Goal: Task Accomplishment & Management: Manage account settings

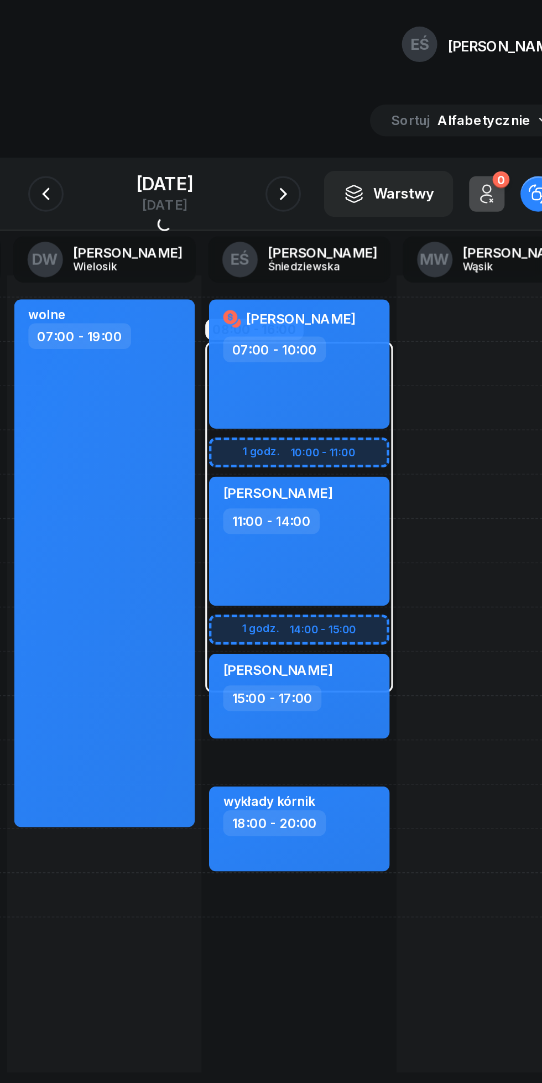
scroll to position [0, 15]
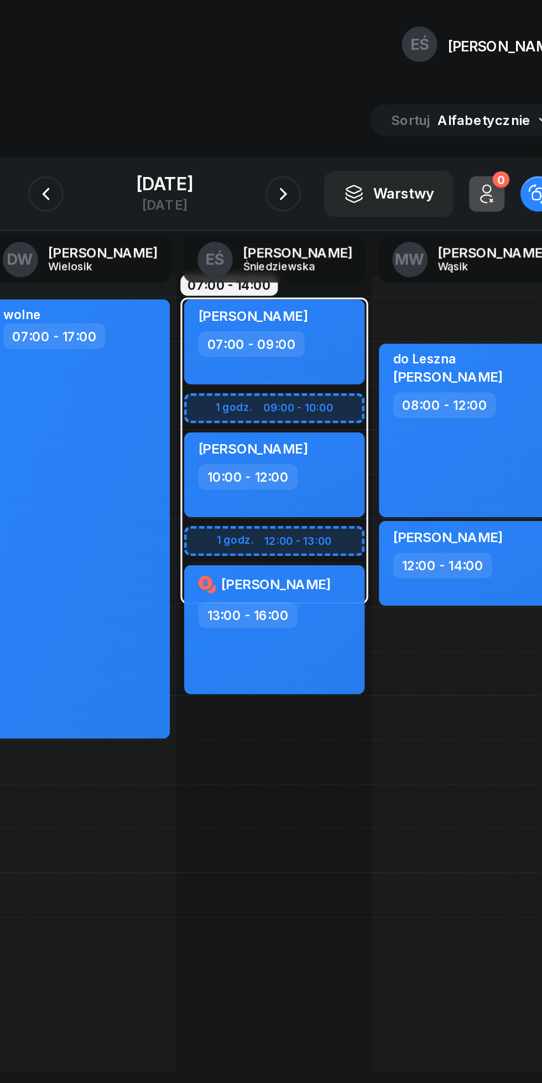
click at [352, 121] on icon "button" at bounding box center [344, 120] width 13 height 13
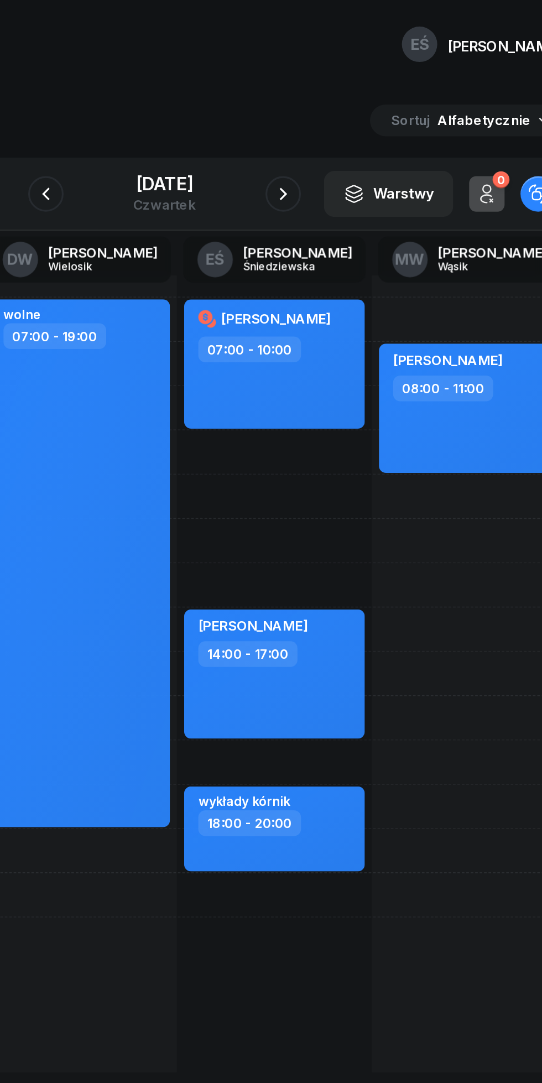
click at [273, 114] on div "[DATE]" at bounding box center [271, 114] width 39 height 11
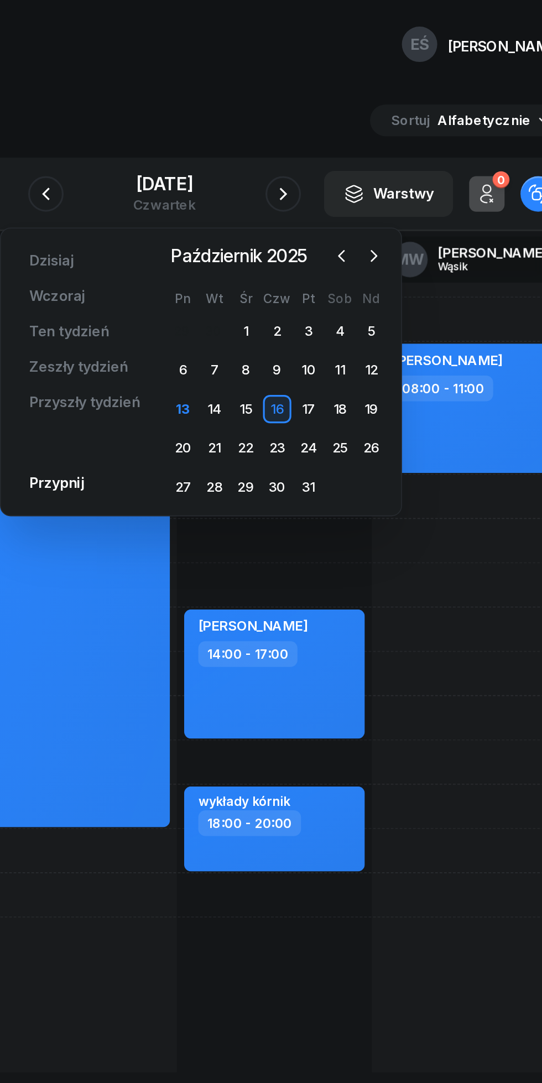
click at [282, 305] on div "27" at bounding box center [283, 304] width 18 height 18
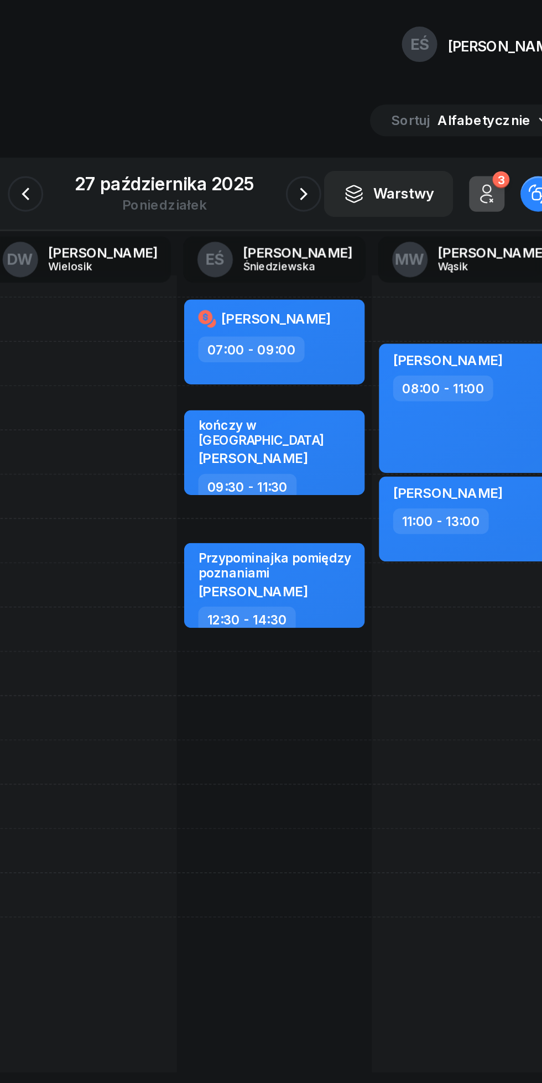
click at [357, 121] on icon "button" at bounding box center [357, 120] width 13 height 13
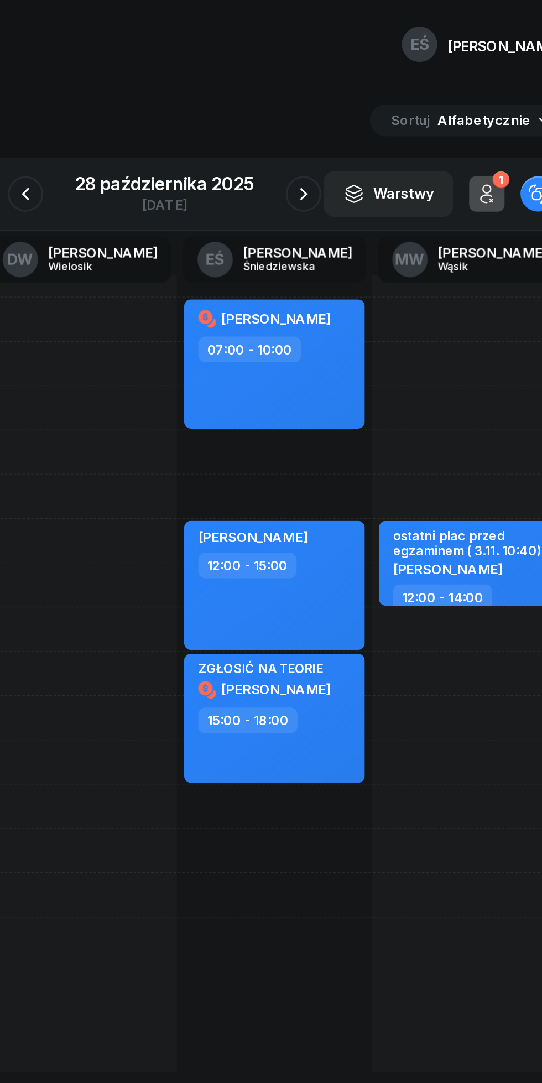
click at [356, 113] on button "button" at bounding box center [358, 121] width 22 height 22
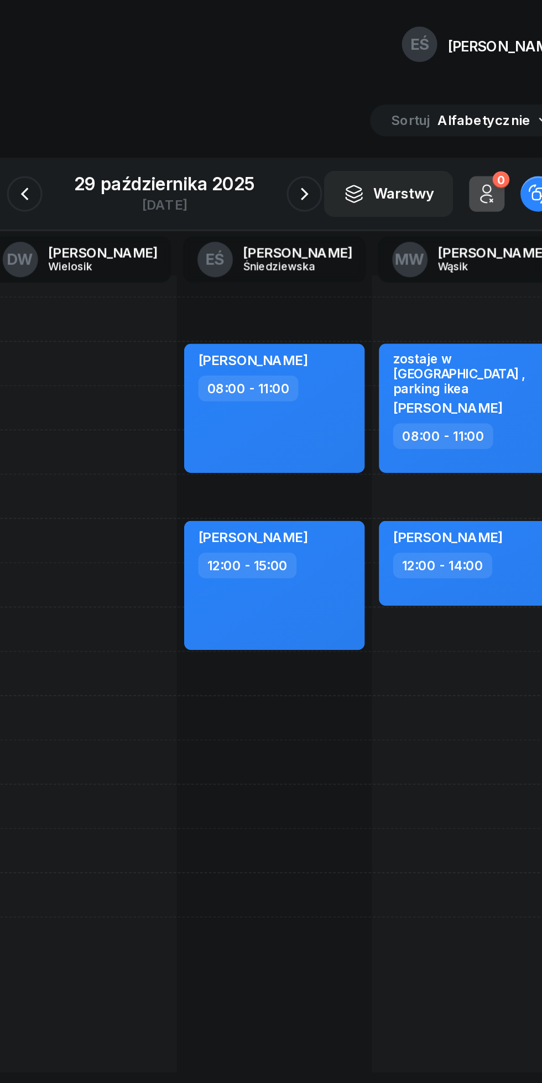
click at [358, 121] on icon "button" at bounding box center [358, 120] width 13 height 13
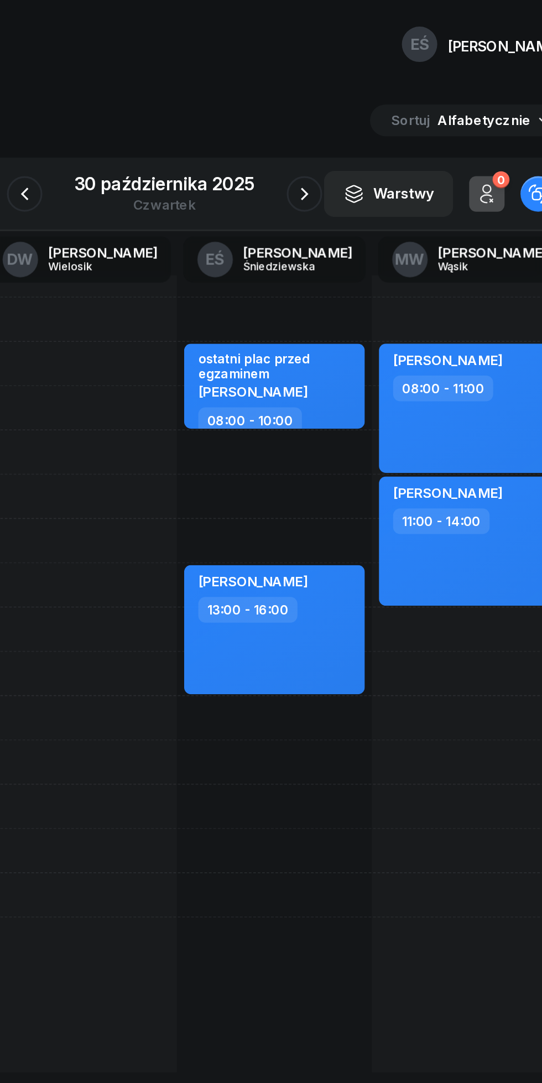
click at [358, 120] on icon "button" at bounding box center [358, 121] width 4 height 8
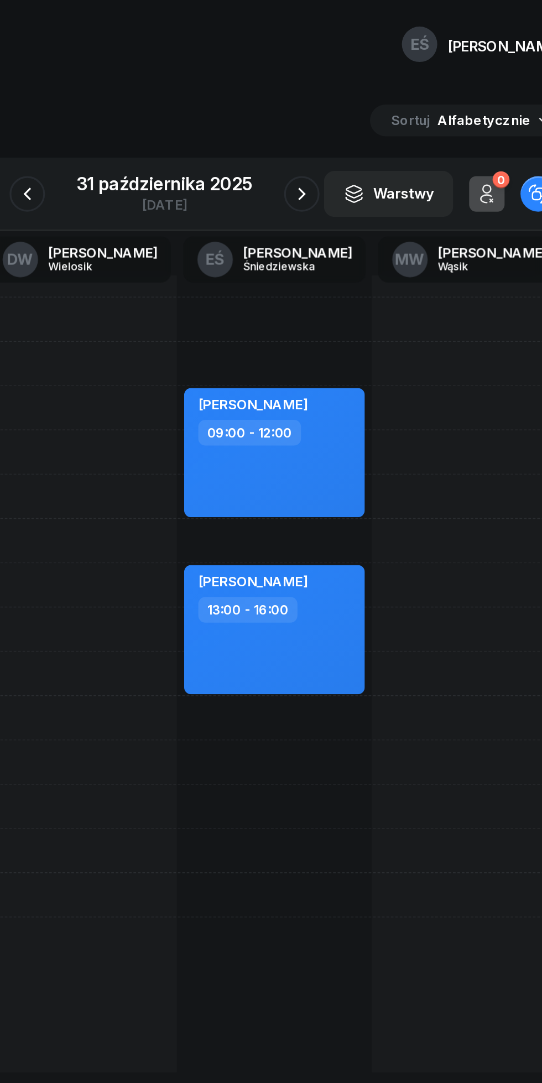
click at [364, 112] on div "Warstwy 0 Odwołane zajęcia Widok alternatywny" at bounding box center [439, 121] width 151 height 29
click at [357, 121] on icon "button" at bounding box center [356, 120] width 13 height 13
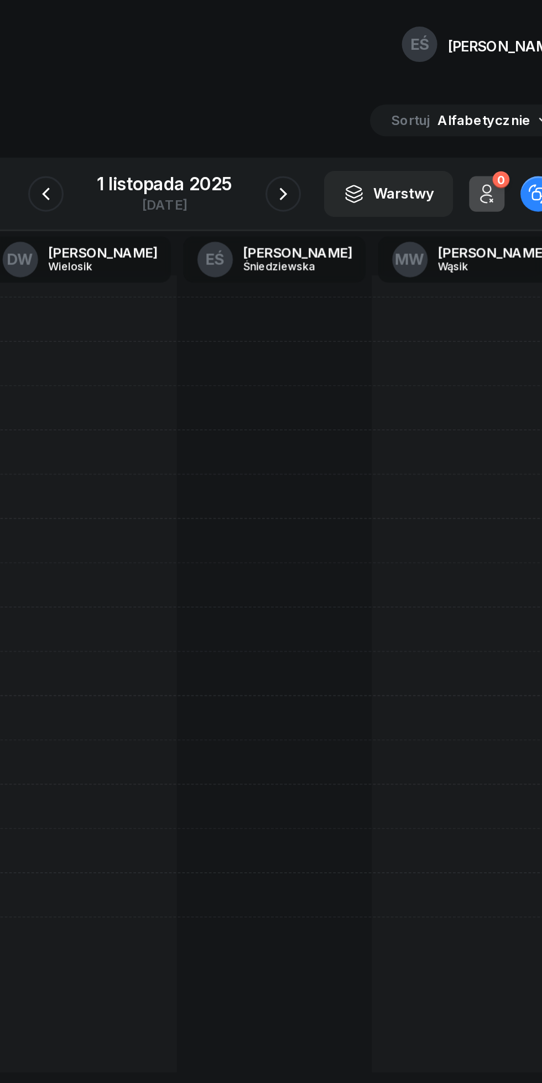
click at [345, 121] on icon "button" at bounding box center [344, 120] width 13 height 13
click at [259, 111] on div "2 listopada 2025" at bounding box center [271, 114] width 86 height 11
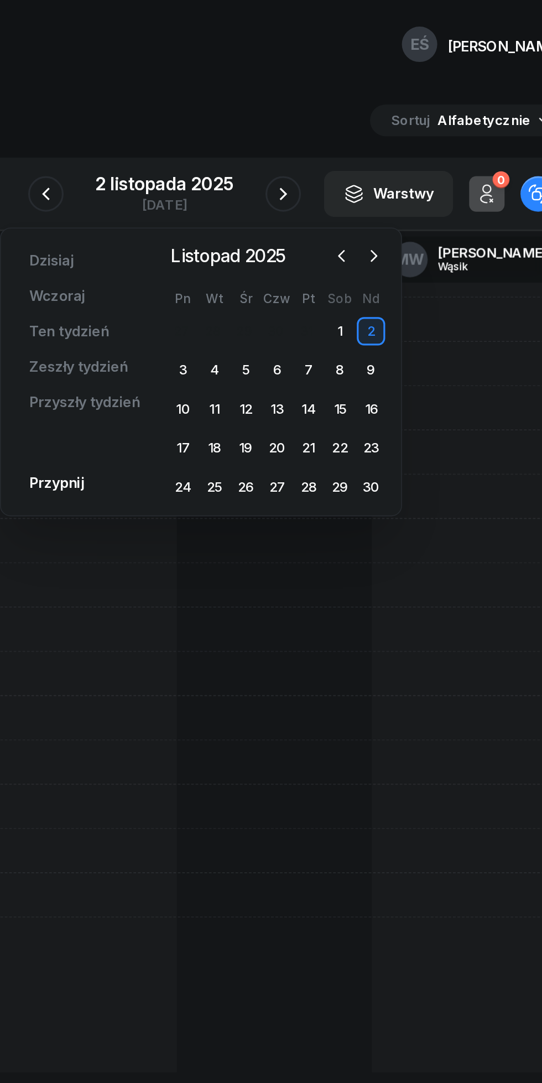
click at [381, 161] on icon "button" at bounding box center [381, 159] width 3 height 7
click at [344, 276] on div "23" at bounding box center [341, 280] width 18 height 18
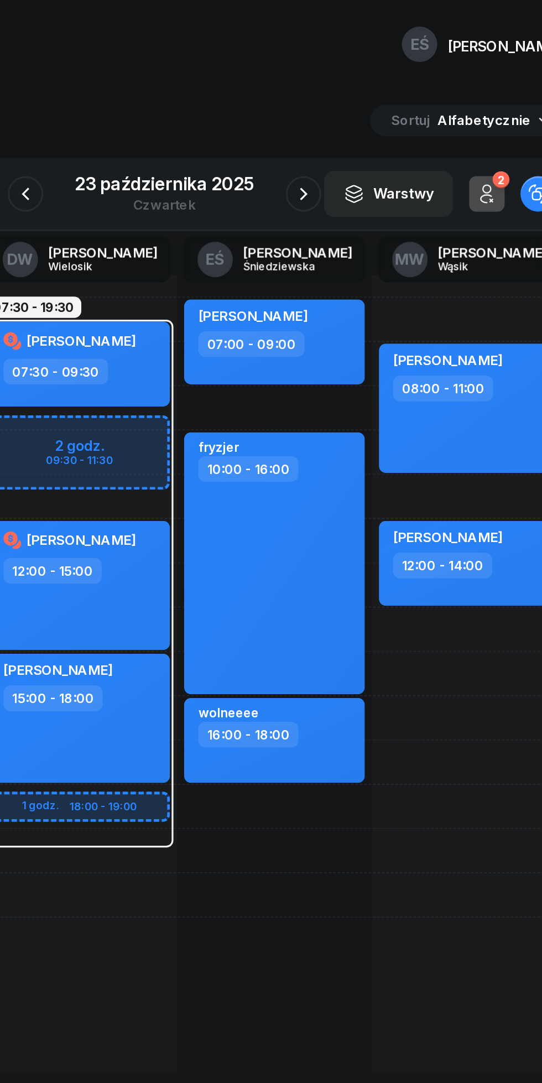
click at [356, 110] on div at bounding box center [358, 121] width 22 height 22
click at [358, 121] on icon "button" at bounding box center [357, 120] width 13 height 13
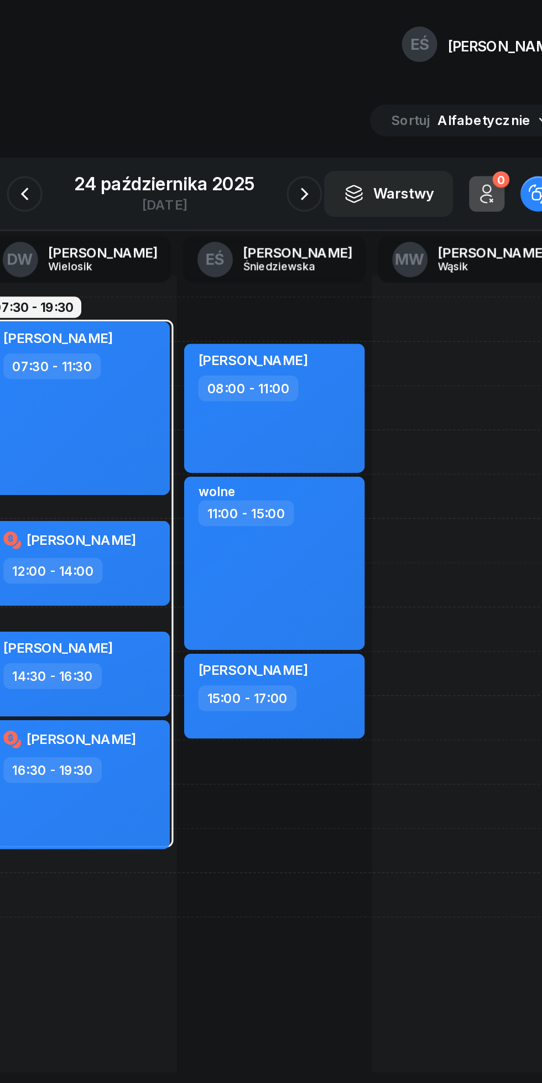
click at [306, 264] on div "[PERSON_NAME] 08:00 - 11:00" at bounding box center [339, 255] width 113 height 81
select select "08"
select select "11"
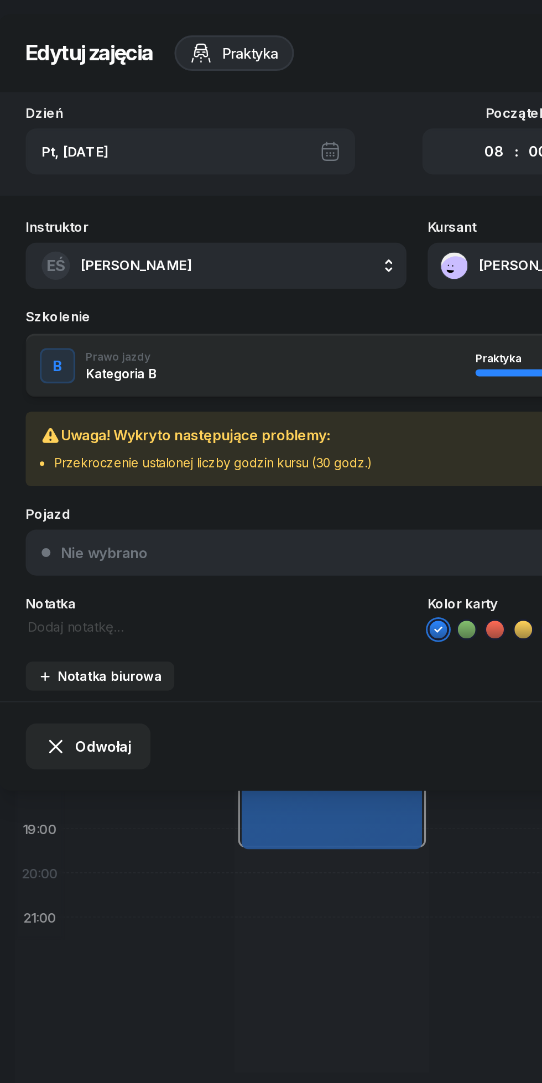
click at [84, 91] on div "Pt, [DATE]" at bounding box center [130, 94] width 206 height 29
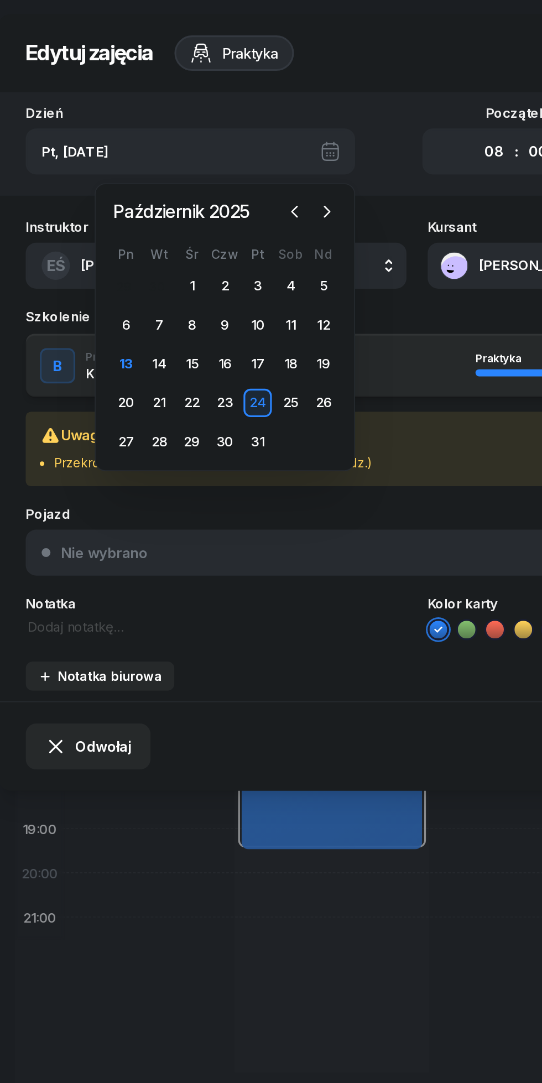
click at [217, 130] on icon "button" at bounding box center [214, 132] width 11 height 11
click at [212, 179] on div "2" at bounding box center [212, 179] width 18 height 18
type input "Ndz, [DATE]"
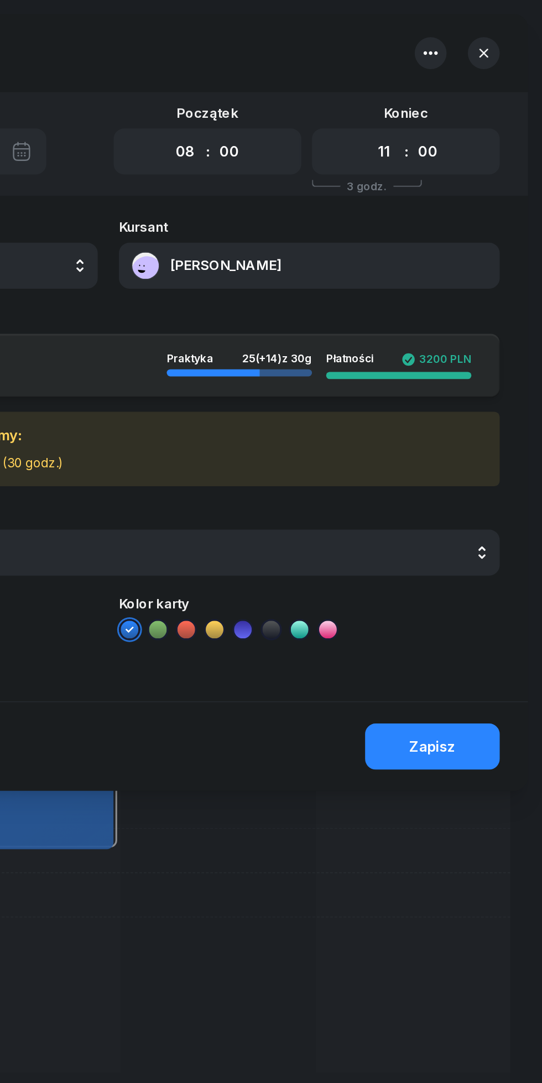
click at [463, 467] on div "Zapisz" at bounding box center [473, 466] width 29 height 11
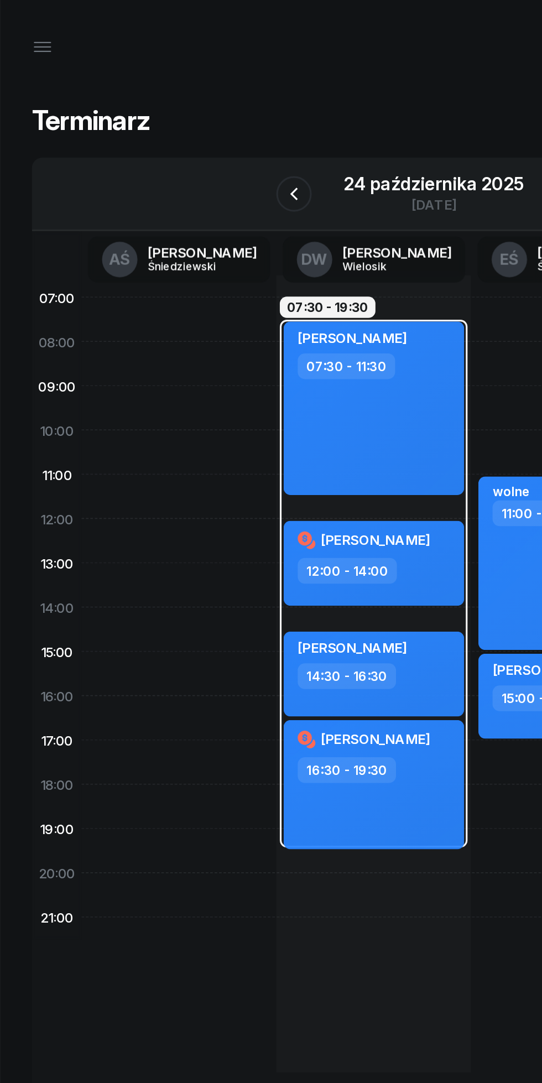
scroll to position [0, 15]
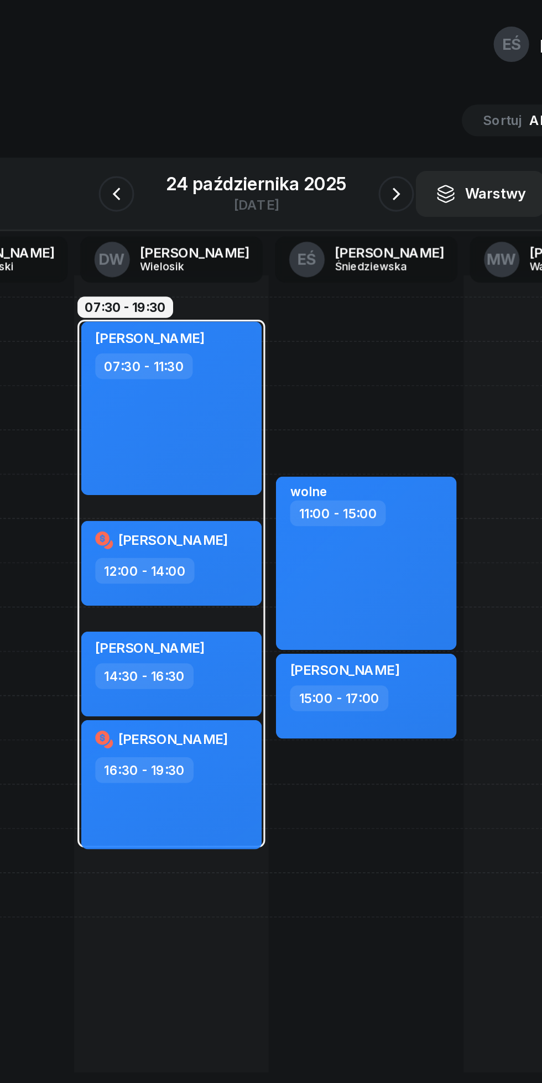
click at [358, 355] on div "wolne 11:00 - 15:00" at bounding box center [339, 351] width 113 height 108
select select "11"
select select "15"
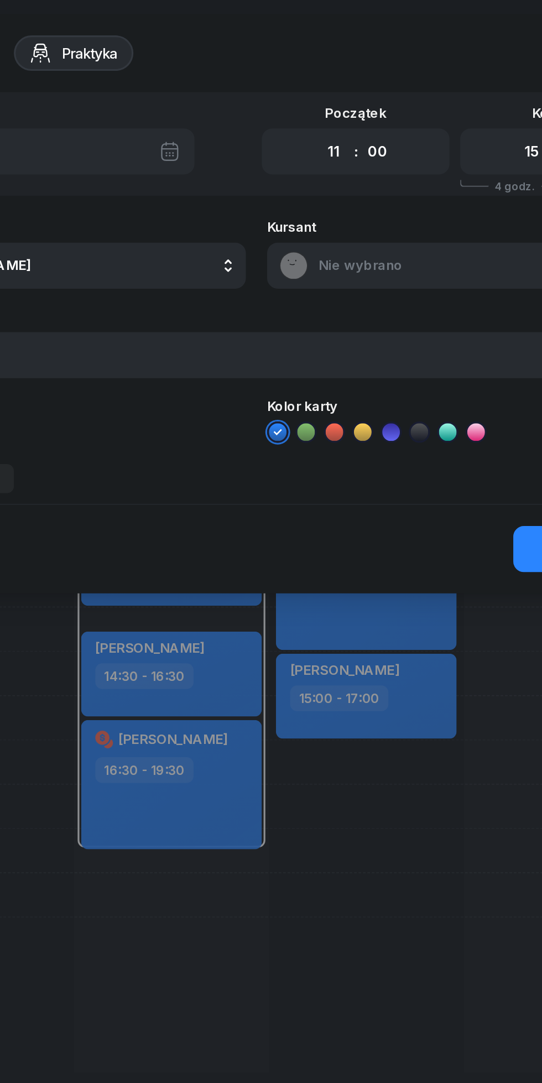
click at [317, 93] on select "00 01 02 03 04 05 06 07 08 09 10 11 12 13 14 15 16 17 18 19 20 21 22 23" at bounding box center [319, 94] width 21 height 19
select select "07"
click at [309, 85] on select "00 01 02 03 04 05 06 07 08 09 10 11 12 13 14 15 16 17 18 19 20 21 22 23" at bounding box center [319, 94] width 21 height 19
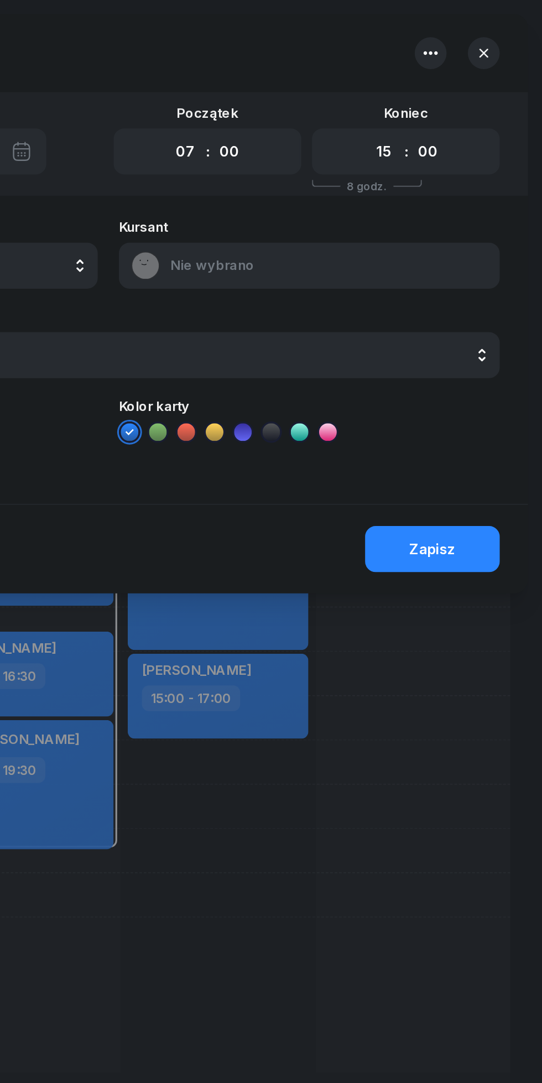
click at [468, 334] on button "Zapisz" at bounding box center [473, 342] width 84 height 29
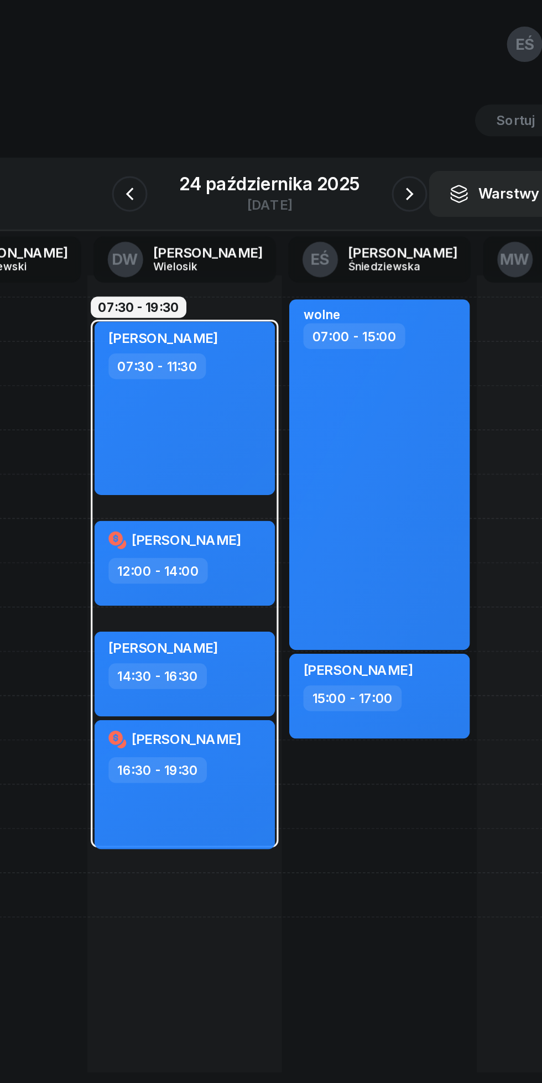
click at [358, 121] on icon "button" at bounding box center [358, 120] width 13 height 13
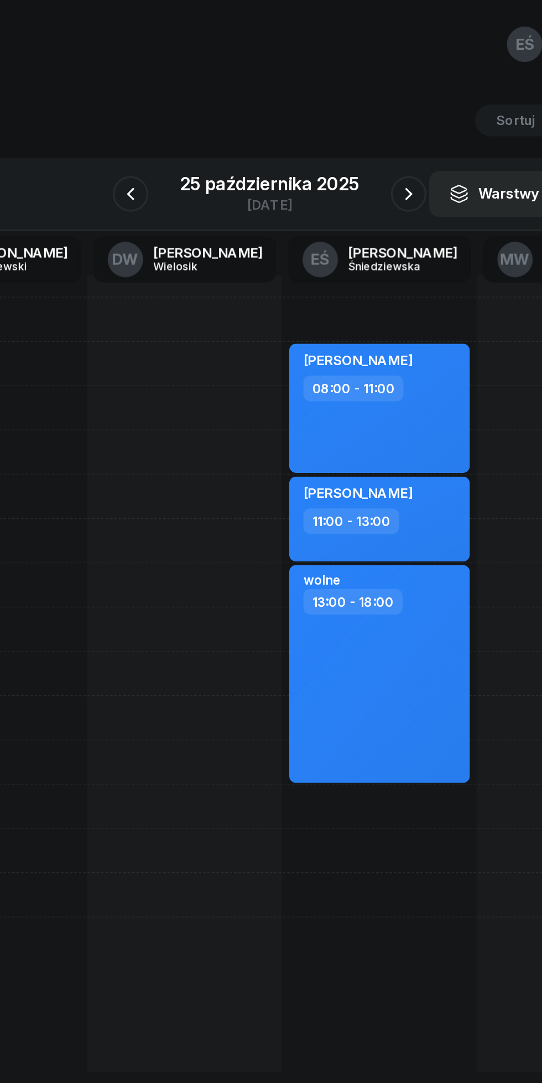
click at [349, 123] on button "button" at bounding box center [358, 121] width 22 height 22
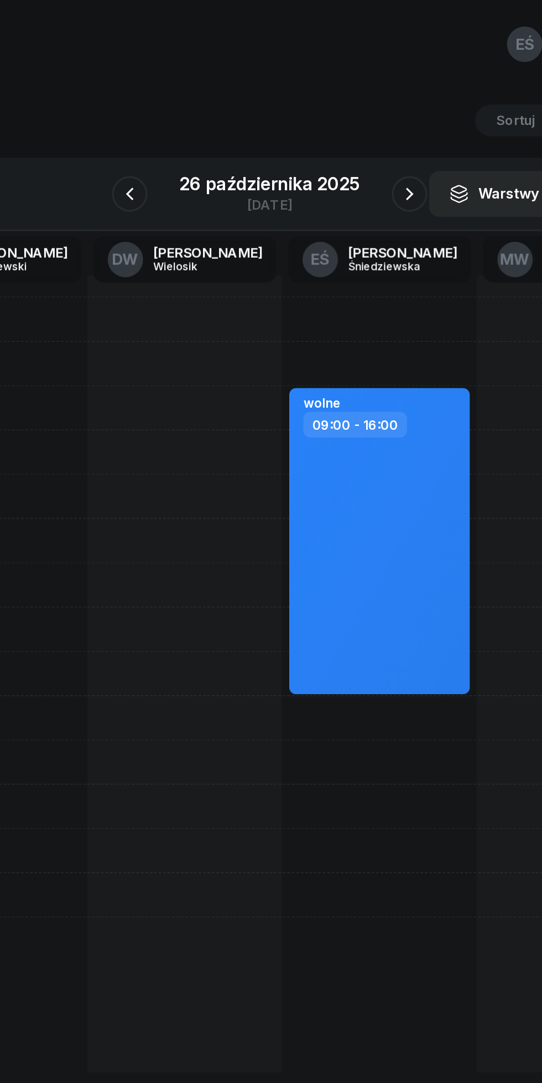
click at [358, 121] on icon "button" at bounding box center [358, 120] width 13 height 13
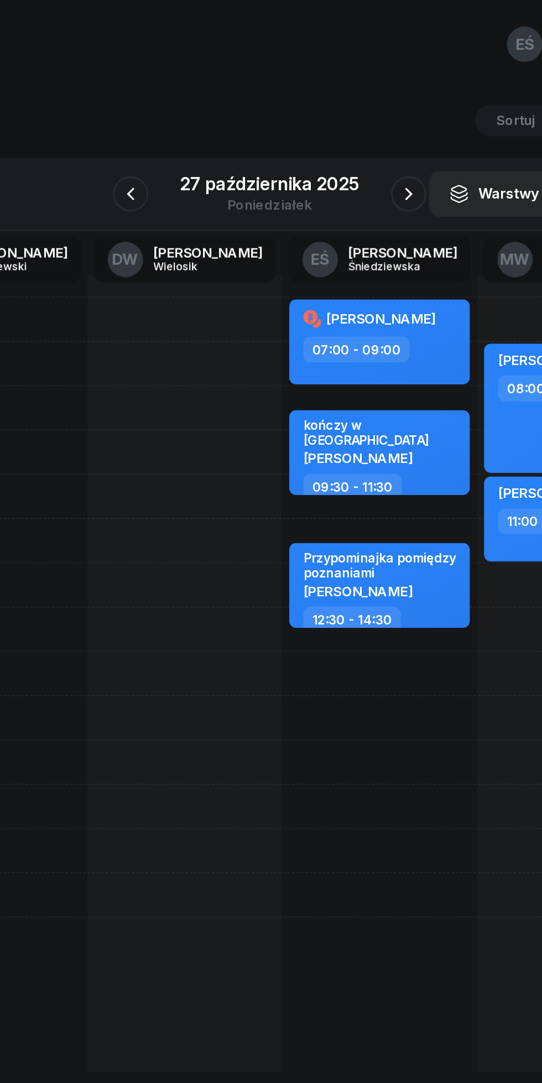
click at [358, 117] on icon "button" at bounding box center [357, 120] width 13 height 13
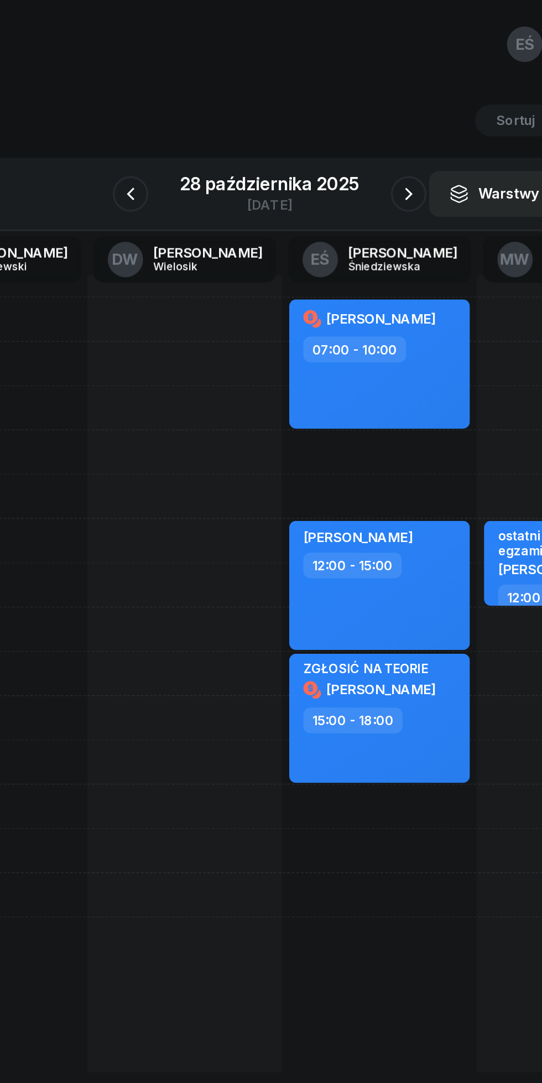
click at [348, 122] on button "button" at bounding box center [358, 121] width 22 height 22
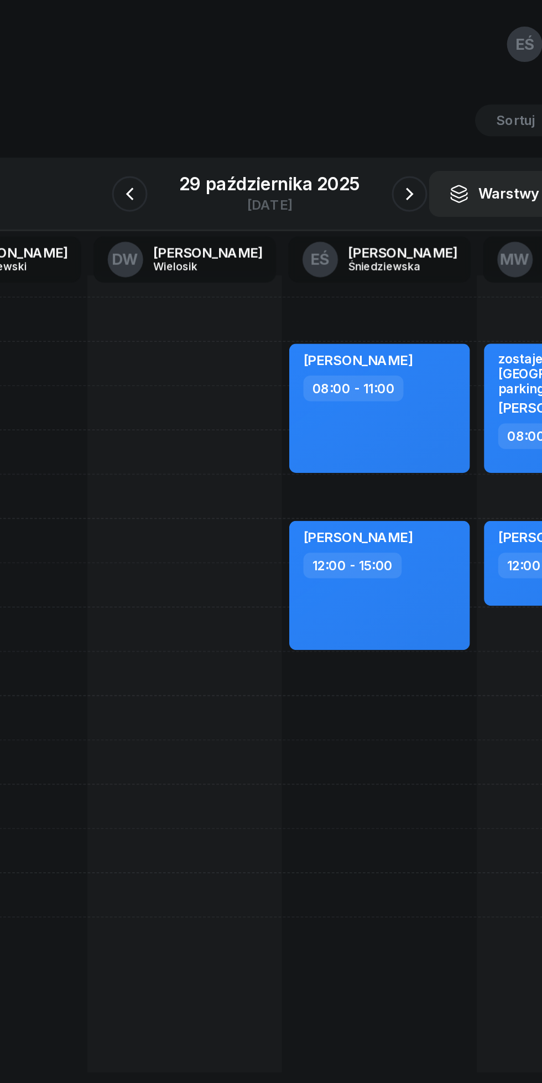
click at [336, 115] on div "29 października 2025 środa" at bounding box center [270, 121] width 139 height 32
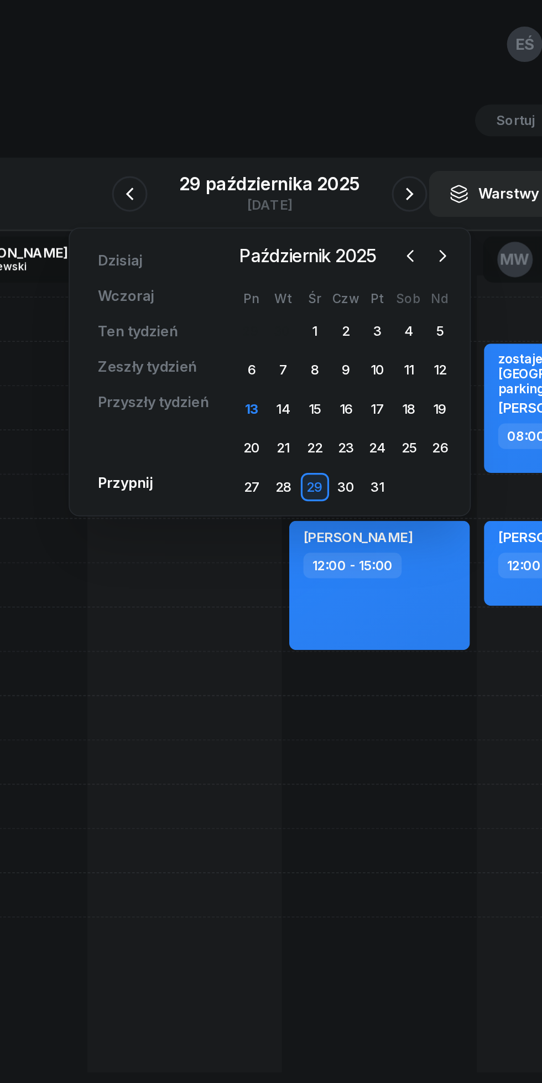
click at [357, 113] on button "button" at bounding box center [358, 121] width 22 height 22
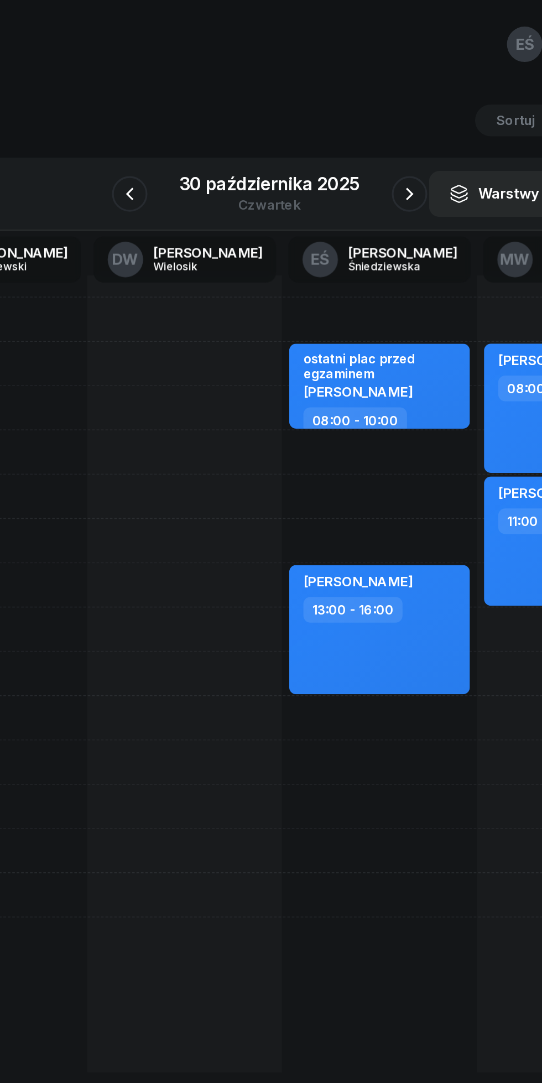
click at [358, 121] on icon "button" at bounding box center [358, 120] width 13 height 13
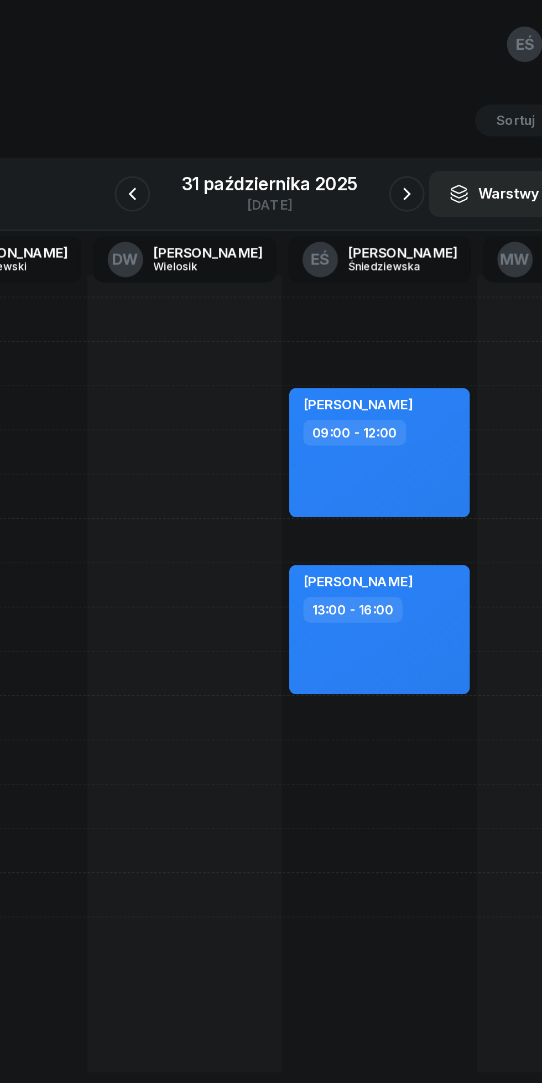
click at [280, 113] on div "31 października 2025" at bounding box center [271, 114] width 110 height 11
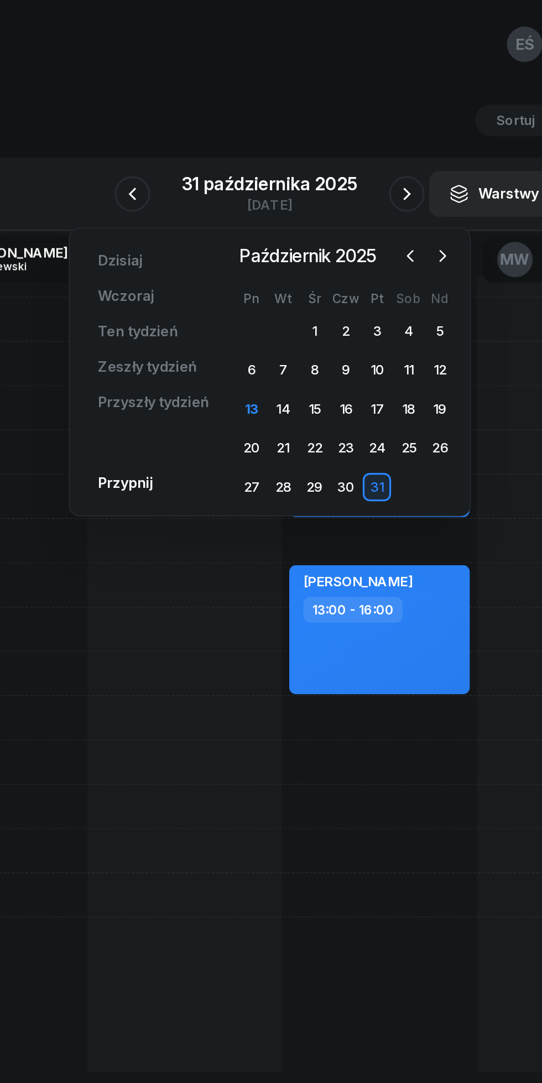
click at [379, 160] on icon "button" at bounding box center [378, 159] width 11 height 11
click at [341, 279] on div "21" at bounding box center [338, 280] width 18 height 18
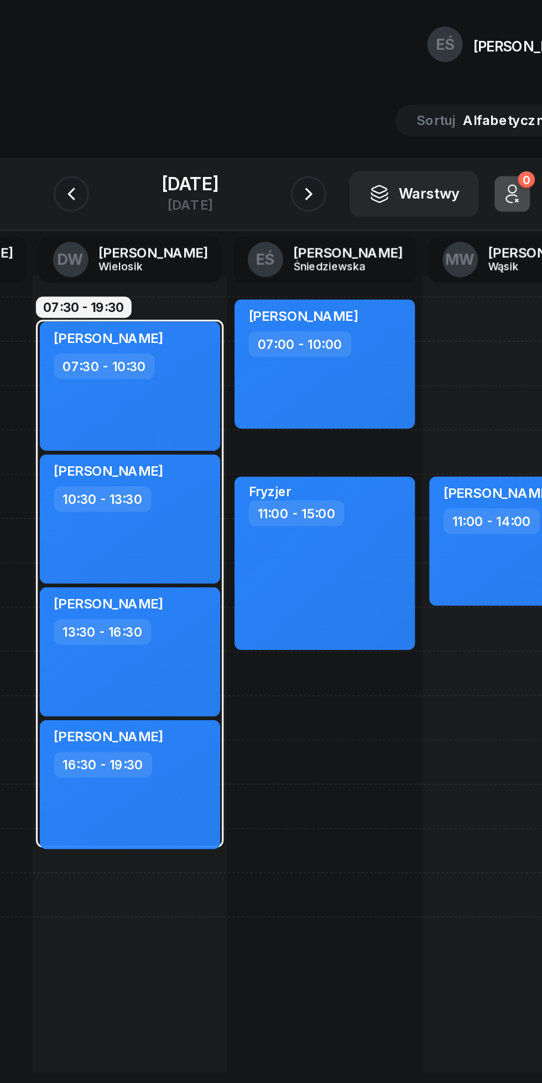
click at [195, 121] on icon "button" at bounding box center [196, 120] width 13 height 13
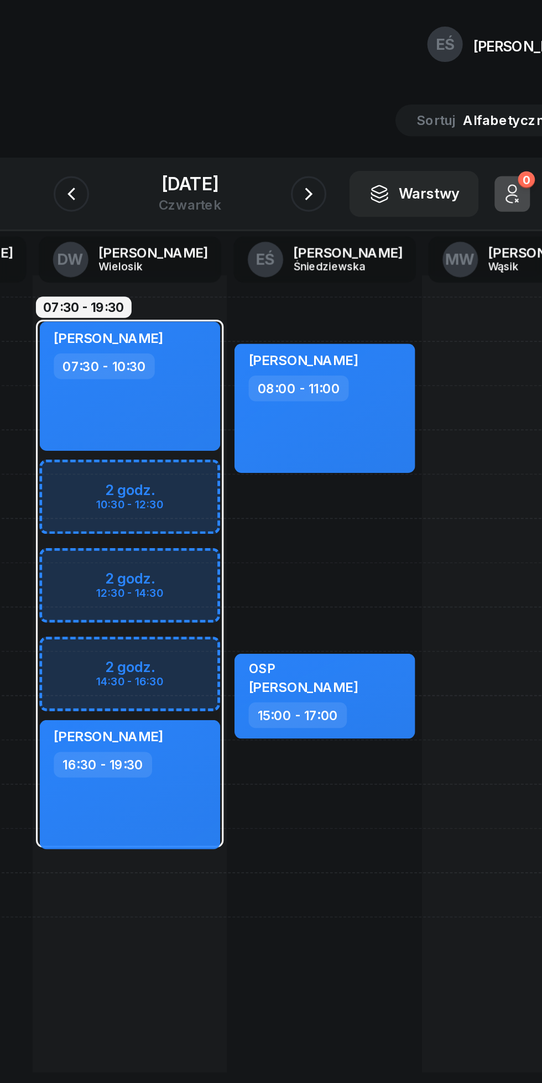
click at [351, 119] on icon "button" at bounding box center [344, 120] width 13 height 13
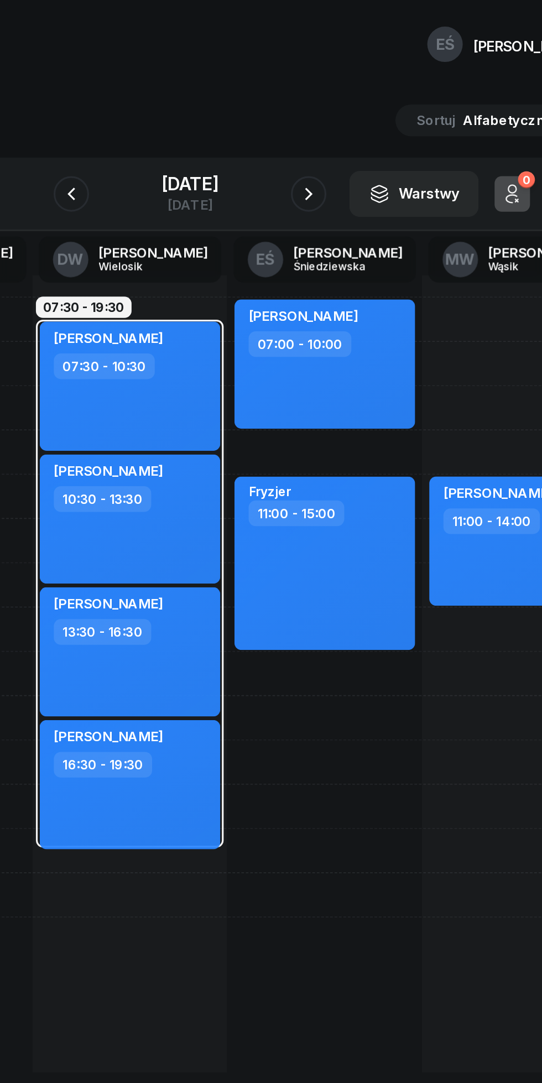
click at [348, 132] on button "button" at bounding box center [345, 121] width 22 height 22
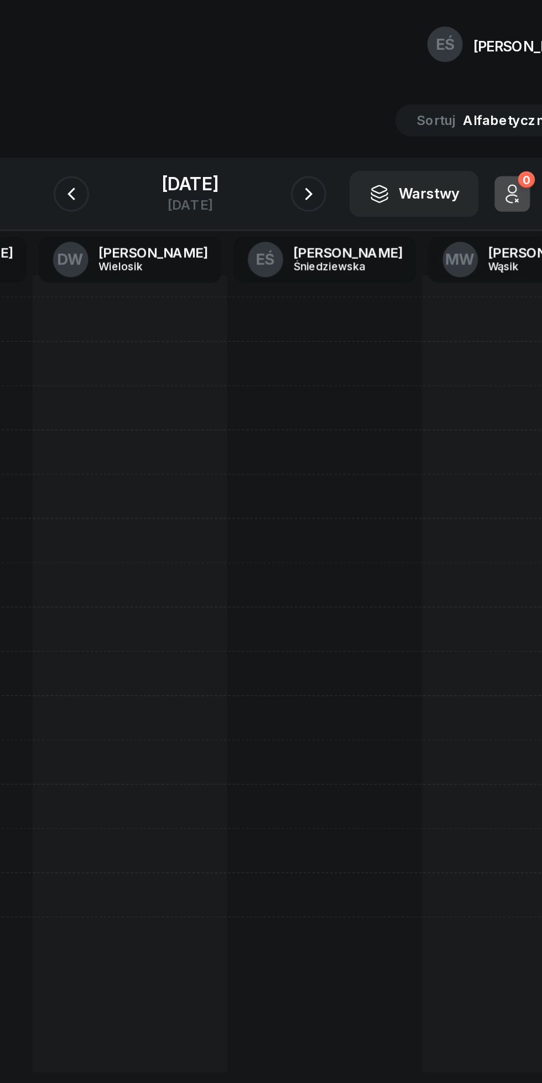
click at [289, 115] on div "22 listopada 2025" at bounding box center [270, 114] width 35 height 11
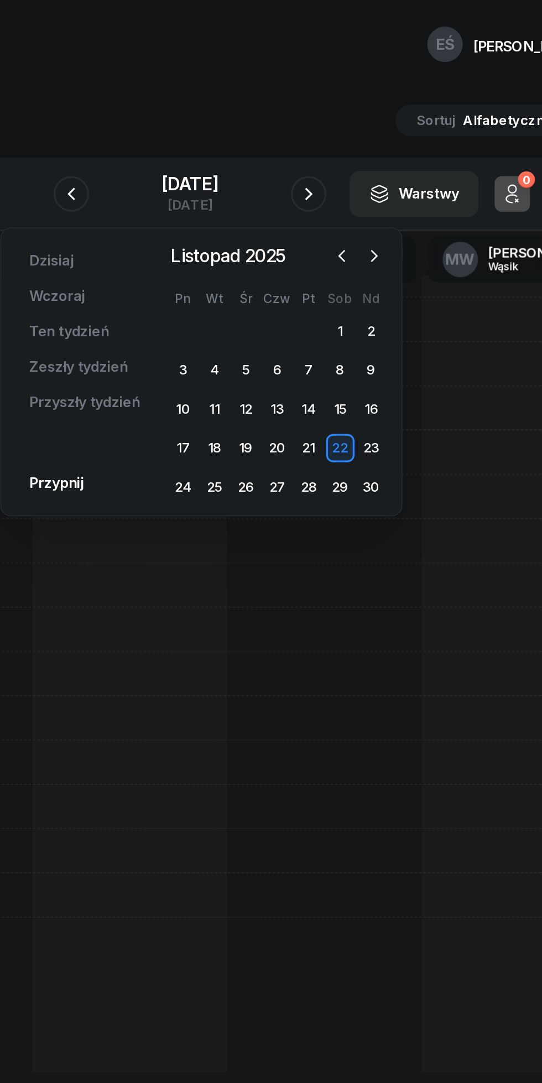
click at [365, 160] on icon "button" at bounding box center [365, 159] width 11 height 11
click at [383, 158] on icon "button" at bounding box center [385, 159] width 11 height 11
click at [341, 279] on div "21" at bounding box center [345, 280] width 18 height 18
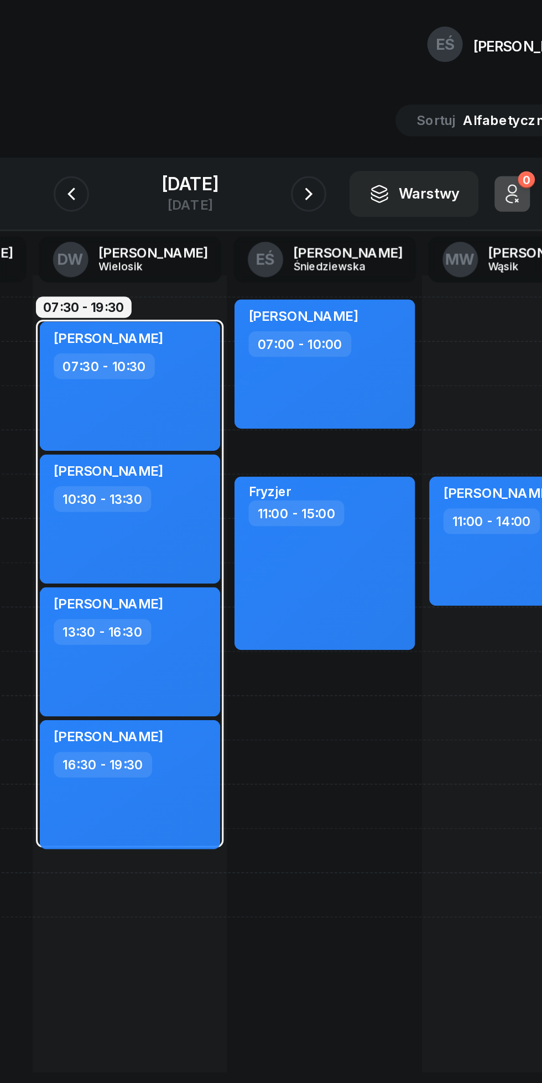
click at [195, 121] on icon "button" at bounding box center [196, 120] width 13 height 13
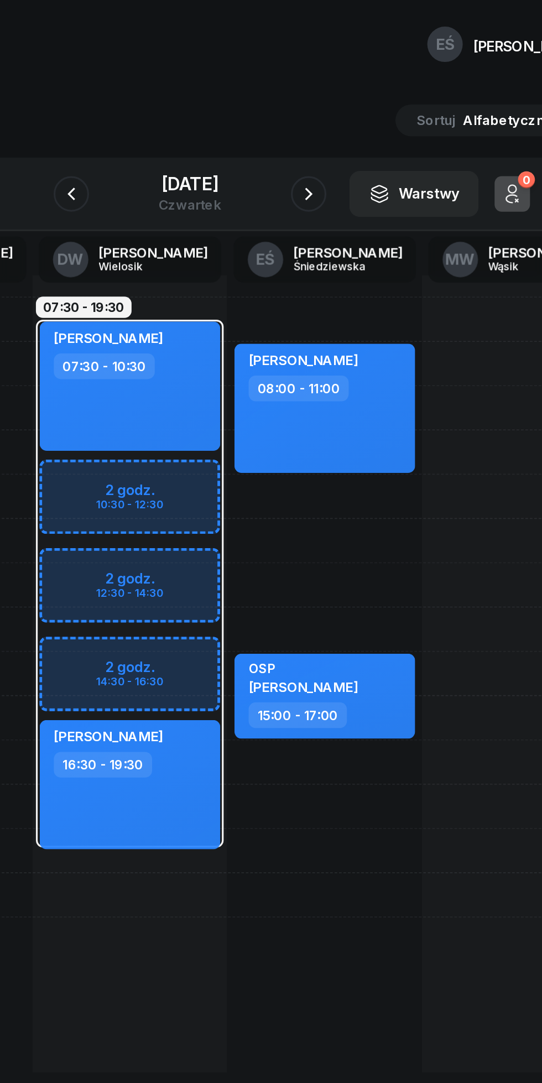
click at [321, 311] on div "Weronika Łuczak 08:00 - 11:00 OSP Zofiaa Nowak 15:00 - 17:00" at bounding box center [355, 421] width 122 height 498
select select "11"
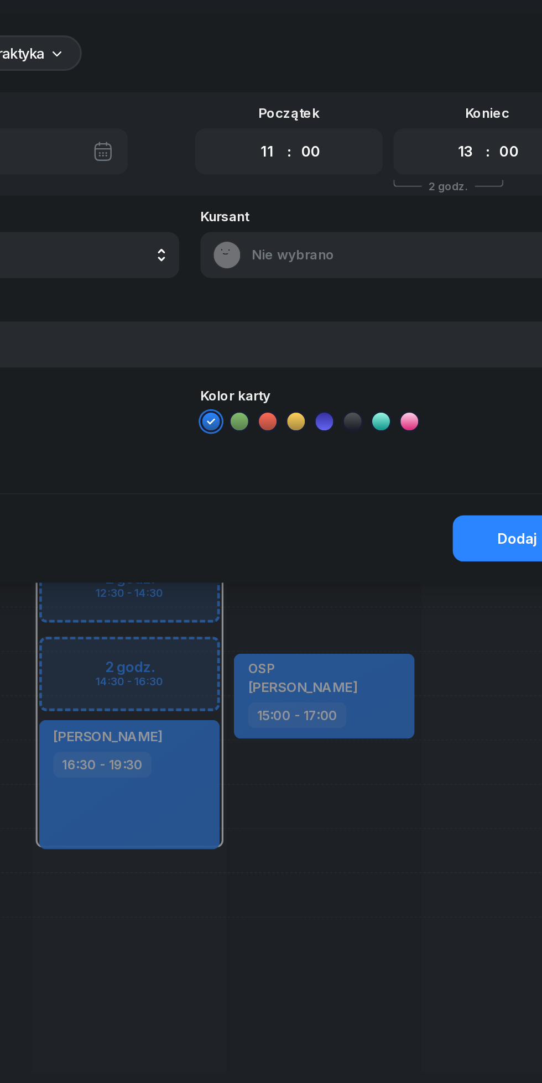
click at [441, 93] on select "00 01 02 03 04 05 06 07 08 09 10 11 12 13 14 15 16 17 18 19 20 21 22 23" at bounding box center [442, 94] width 21 height 19
select select "12"
click at [432, 85] on select "00 01 02 03 04 05 06 07 08 09 10 11 12 13 14 15 16 17 18 19 20 21 22 23" at bounding box center [442, 94] width 21 height 19
click at [373, 153] on div "Nie wybrano" at bounding box center [396, 159] width 222 height 18
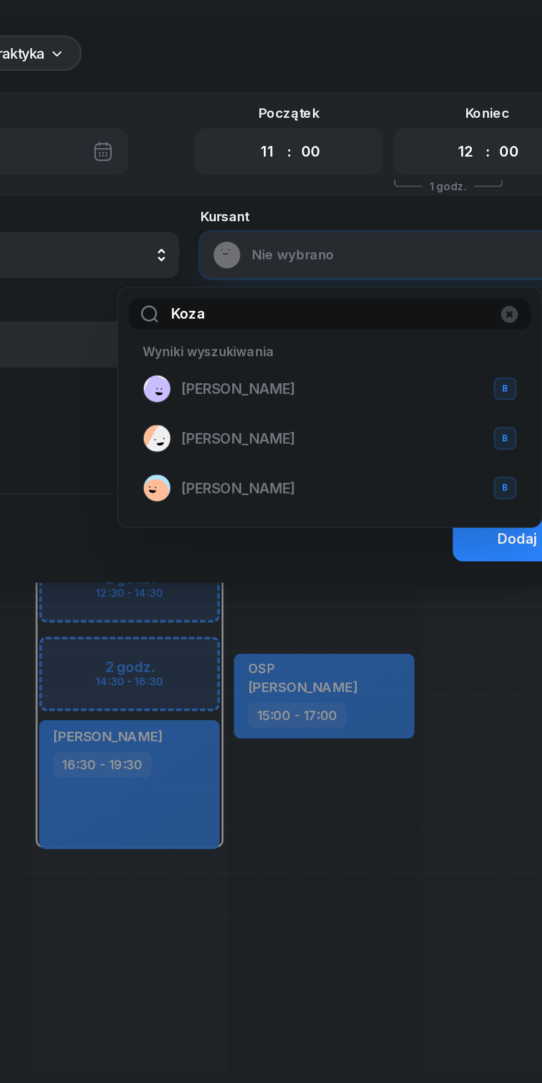
type input "Koza"
click at [300, 231] on li "Stanisław Kozakiewicz B" at bounding box center [358, 242] width 247 height 31
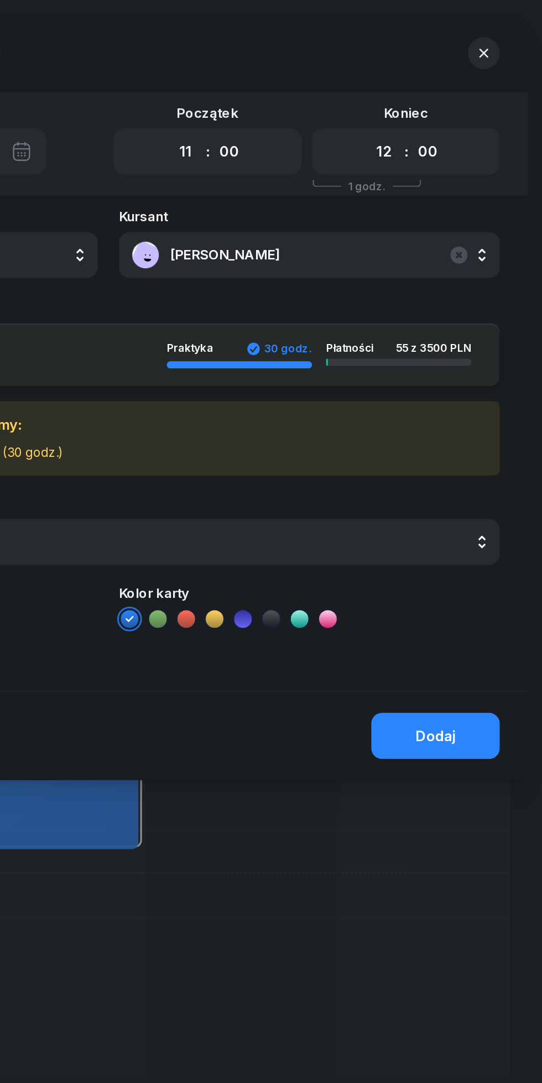
click at [478, 459] on div "Dodaj" at bounding box center [475, 459] width 25 height 11
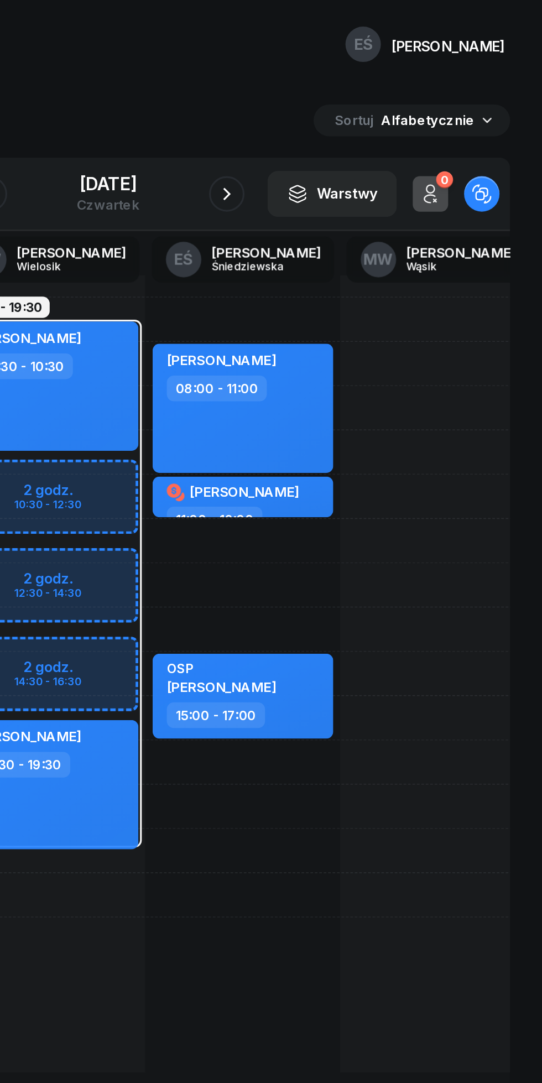
click at [280, 111] on div "20 listopada 2025" at bounding box center [271, 114] width 39 height 11
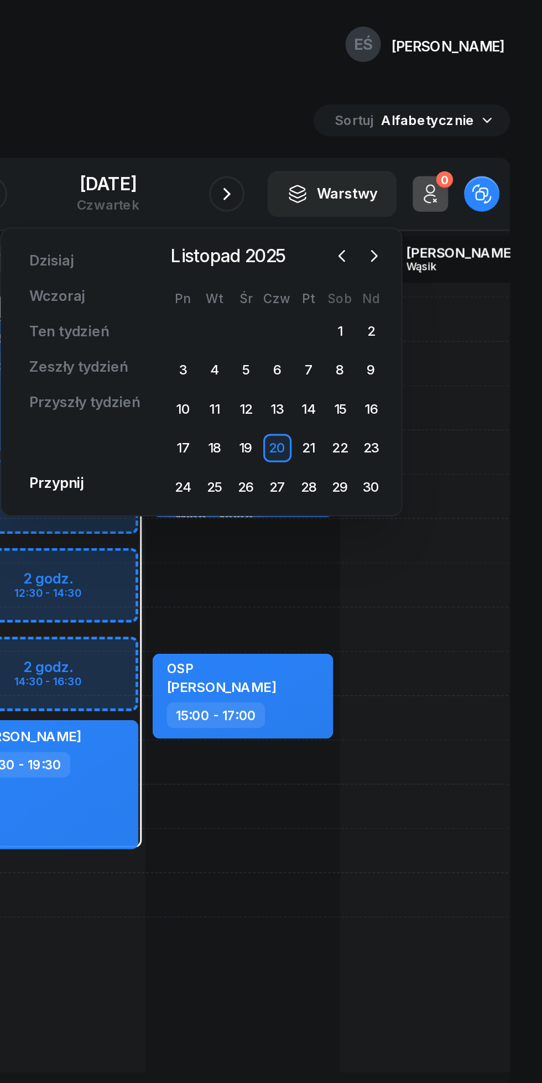
click at [416, 160] on icon "button" at bounding box center [416, 159] width 11 height 11
click at [317, 253] on div "13" at bounding box center [318, 256] width 18 height 18
